Goal: Transaction & Acquisition: Purchase product/service

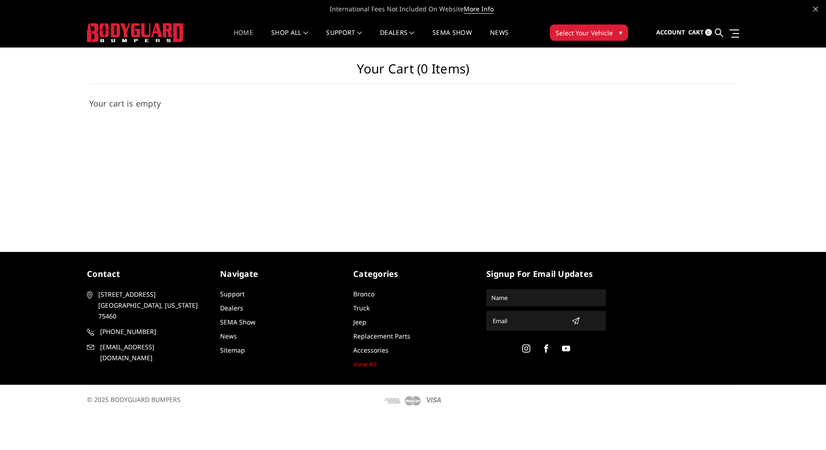
click at [241, 33] on link "Home" at bounding box center [243, 38] width 19 height 18
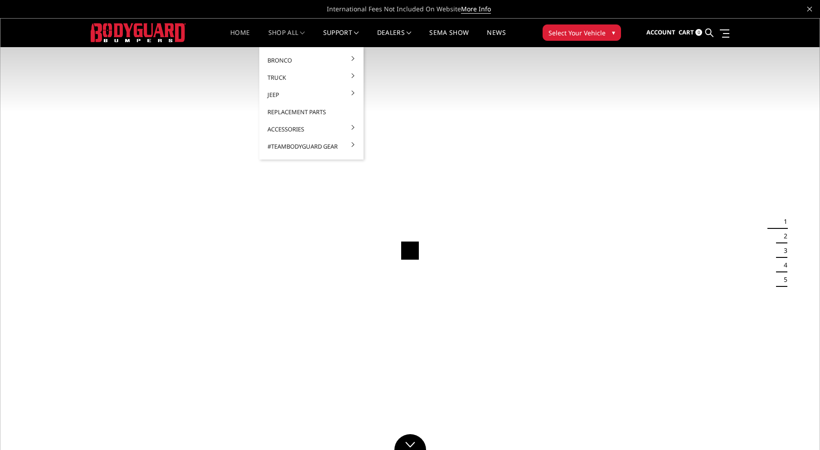
click at [283, 30] on link "shop all" at bounding box center [286, 38] width 37 height 18
click at [284, 74] on link "Truck" at bounding box center [311, 77] width 97 height 17
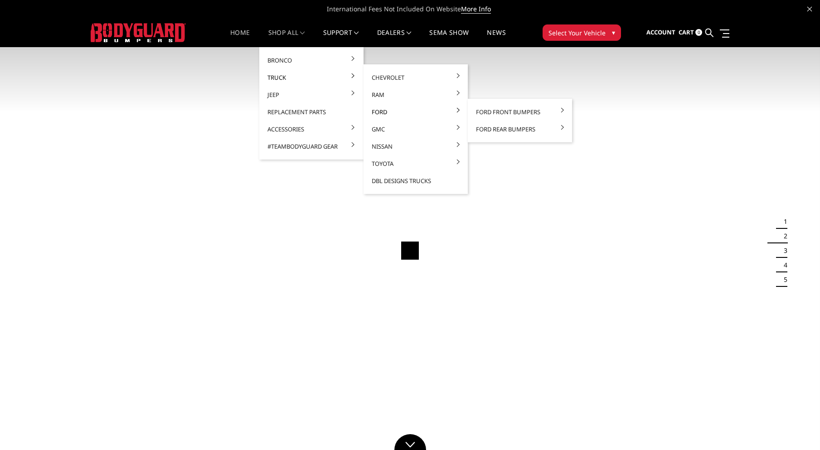
click at [378, 112] on link "Ford" at bounding box center [415, 111] width 97 height 17
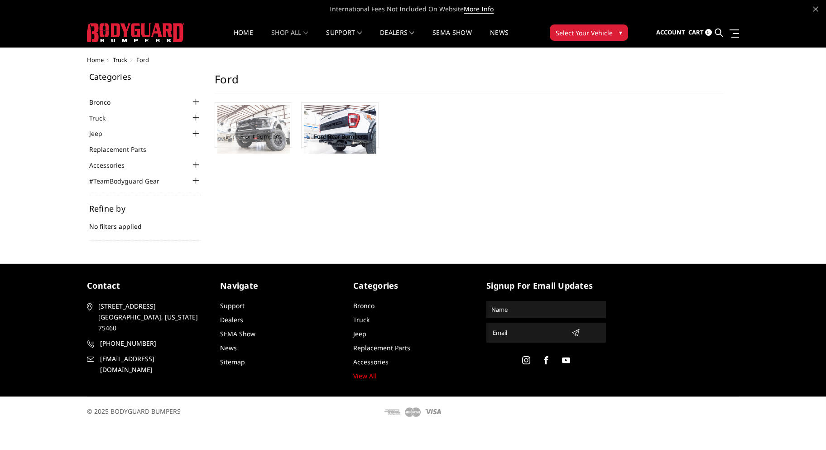
click at [244, 143] on img at bounding box center [253, 129] width 72 height 48
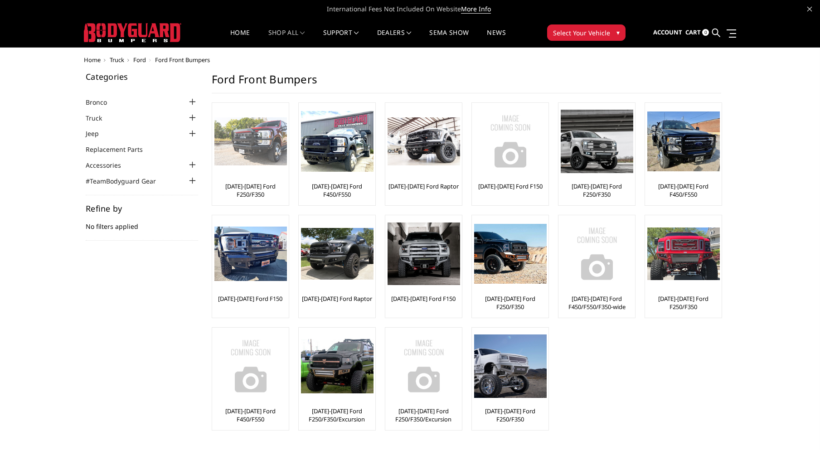
click at [257, 188] on link "[DATE]-[DATE] Ford F250/F350" at bounding box center [250, 190] width 72 height 16
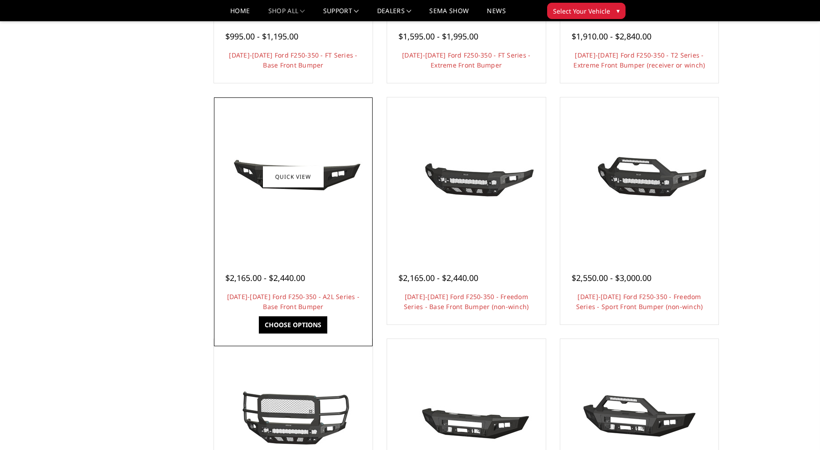
scroll to position [272, 0]
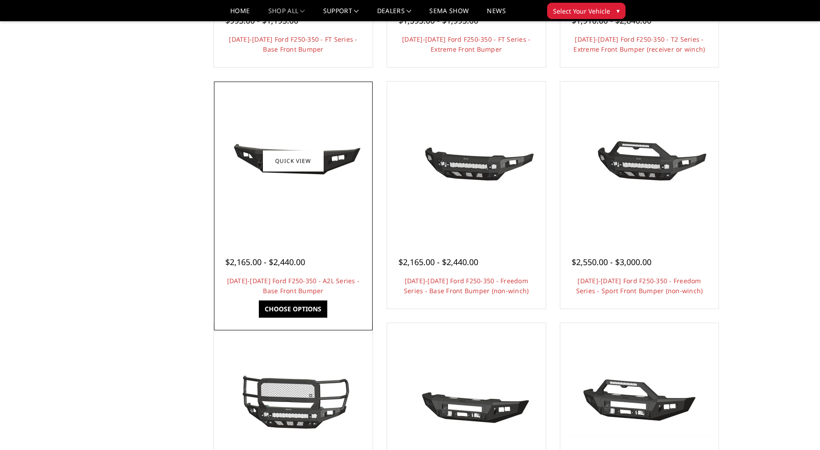
click at [327, 198] on div at bounding box center [293, 161] width 154 height 154
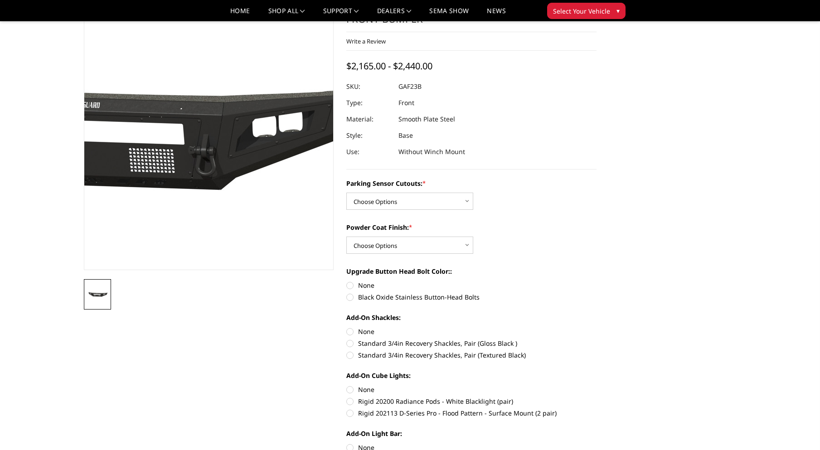
scroll to position [45, 0]
